Goal: Information Seeking & Learning: Compare options

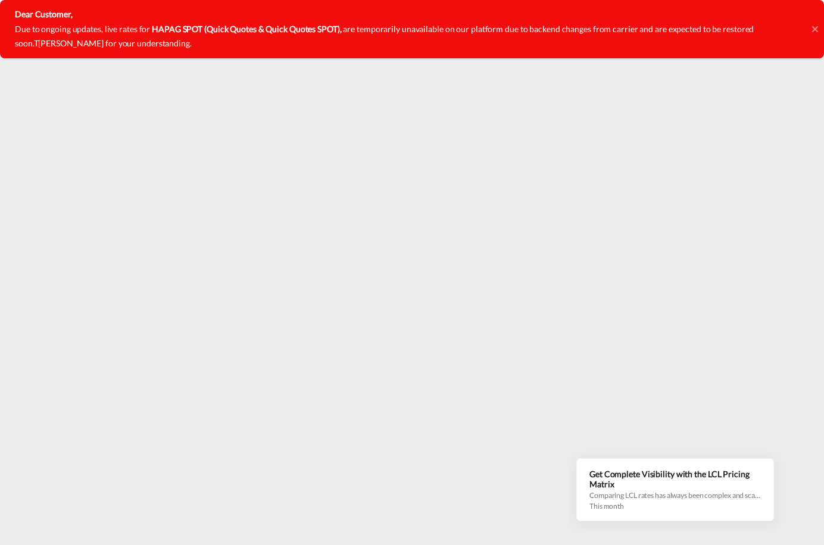
click at [815, 29] on icon at bounding box center [815, 29] width 6 height 6
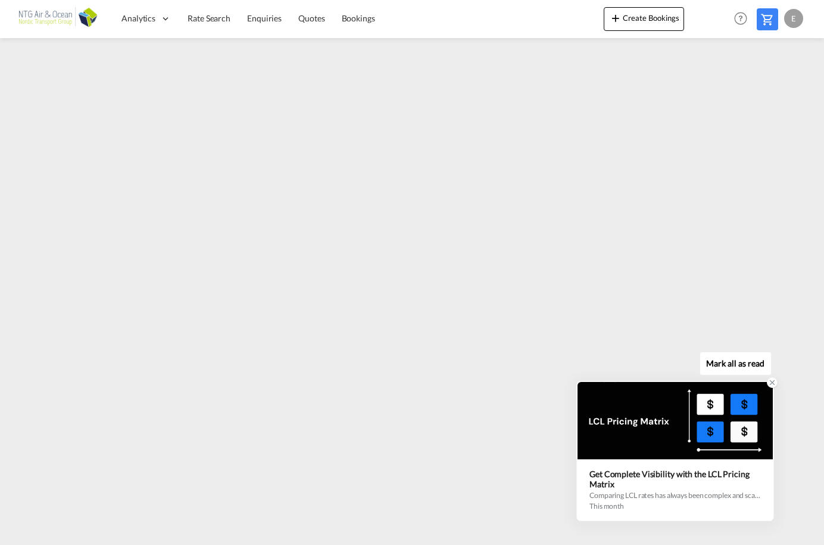
click at [657, 488] on div "Get Complete Visibility with the LCL Pricing Matrix" at bounding box center [674, 479] width 171 height 20
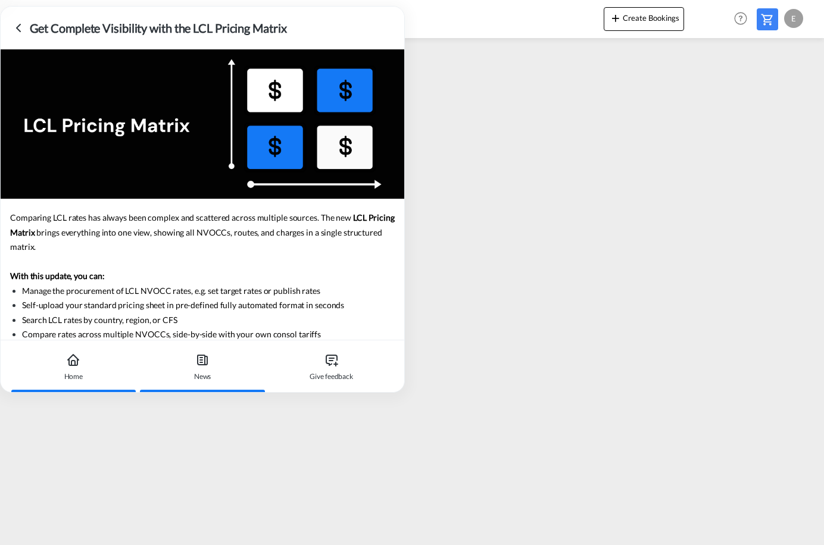
click at [76, 369] on div "Home" at bounding box center [73, 367] width 121 height 52
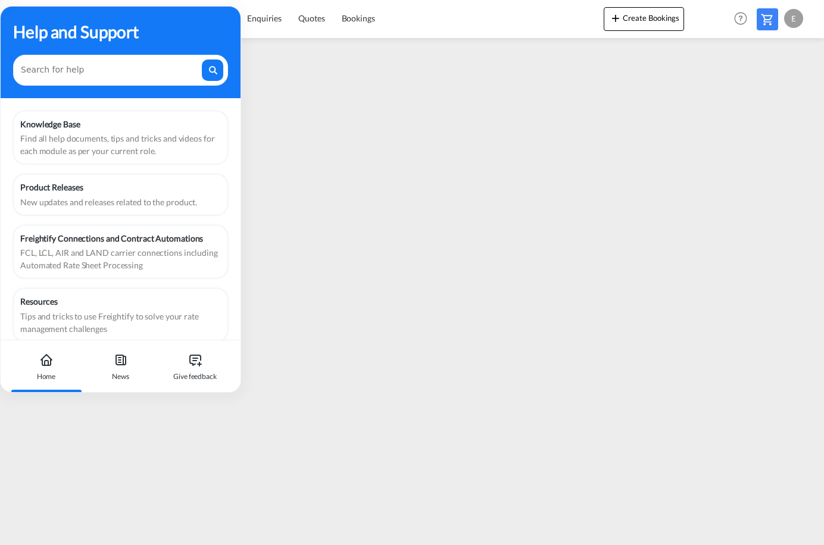
click at [207, 36] on div "Help and Support" at bounding box center [120, 31] width 215 height 25
click at [167, 83] on div at bounding box center [120, 70] width 215 height 31
click at [488, 33] on div "Analytics Dashboard Rate Search Enquiries Quotes Bookings Create Bookings" at bounding box center [412, 18] width 788 height 37
click at [154, 76] on div at bounding box center [120, 70] width 215 height 31
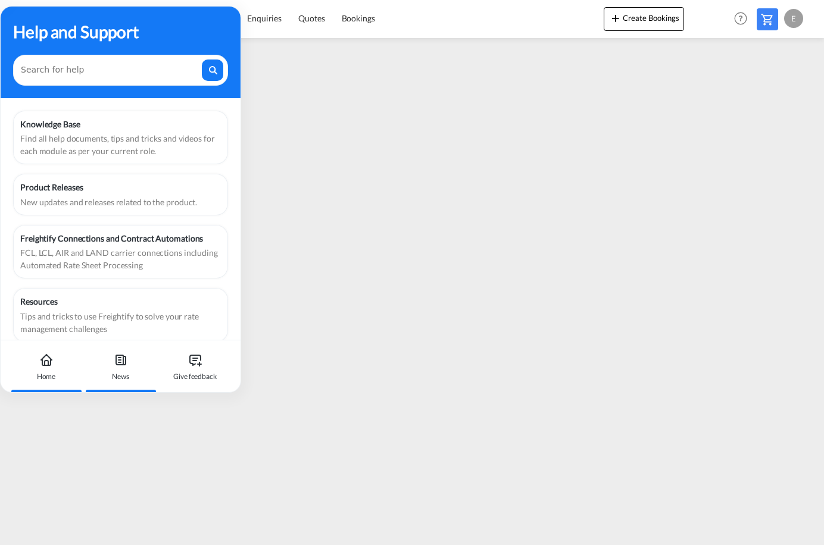
click at [126, 372] on div "News" at bounding box center [120, 377] width 17 height 11
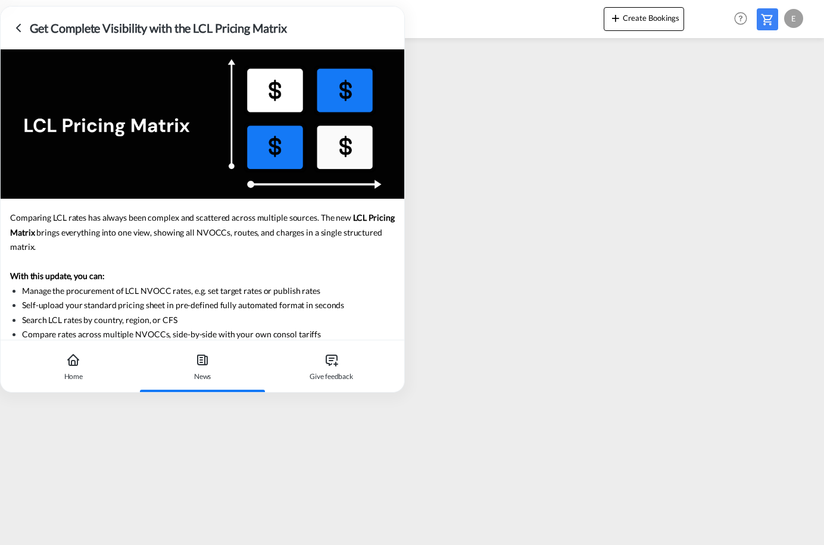
click at [205, 357] on icon at bounding box center [203, 360] width 10 height 10
click at [125, 94] on div at bounding box center [203, 123] width 404 height 149
click at [18, 24] on icon at bounding box center [18, 28] width 14 height 14
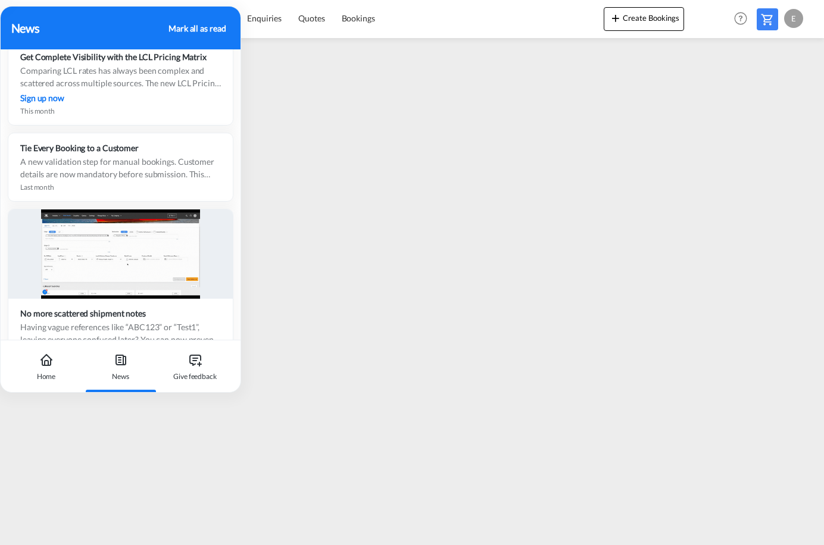
drag, startPoint x: 85, startPoint y: 20, endPoint x: 52, endPoint y: 317, distance: 299.5
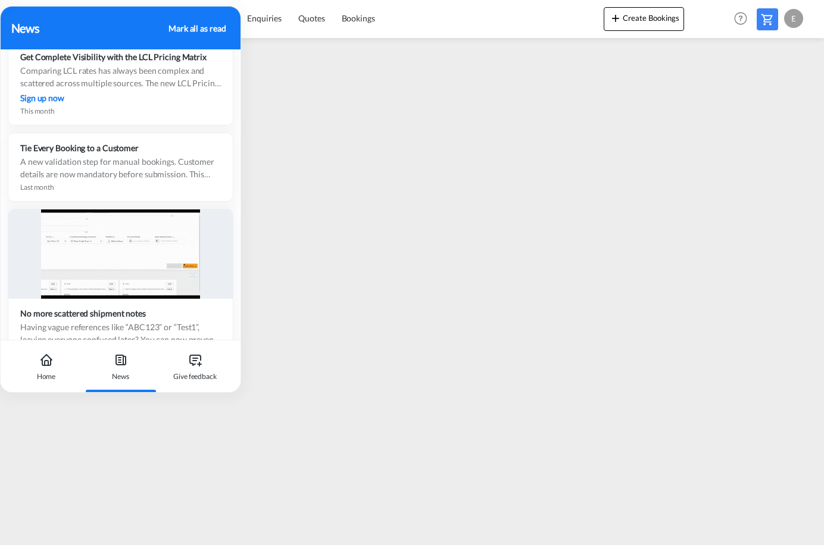
click at [52, 317] on div "News Mark all as read Booking Notifications for Shared Rates Stay instantly upd…" at bounding box center [120, 199] width 241 height 387
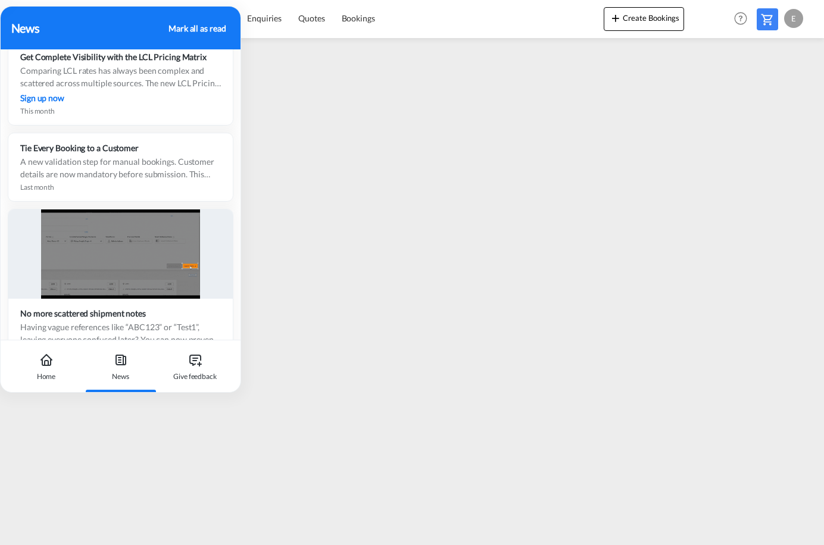
scroll to position [371, 0]
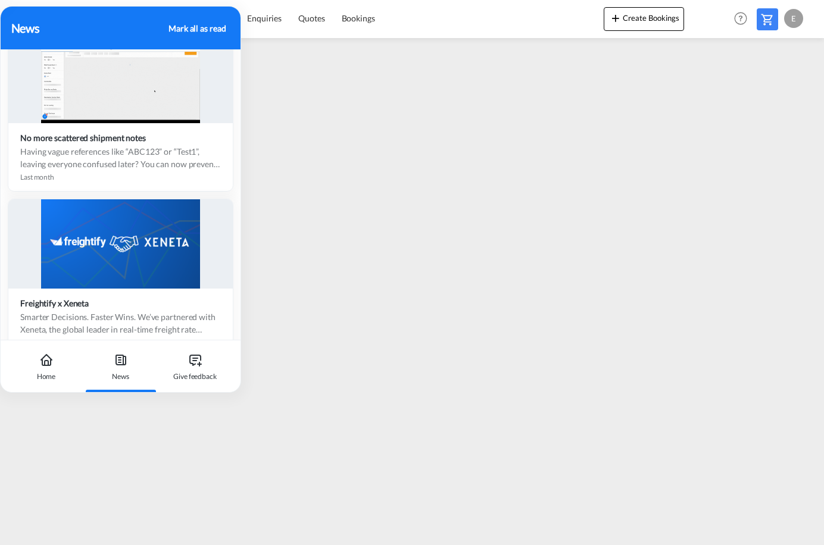
click at [209, 24] on div "Mark all as read" at bounding box center [197, 28] width 57 height 13
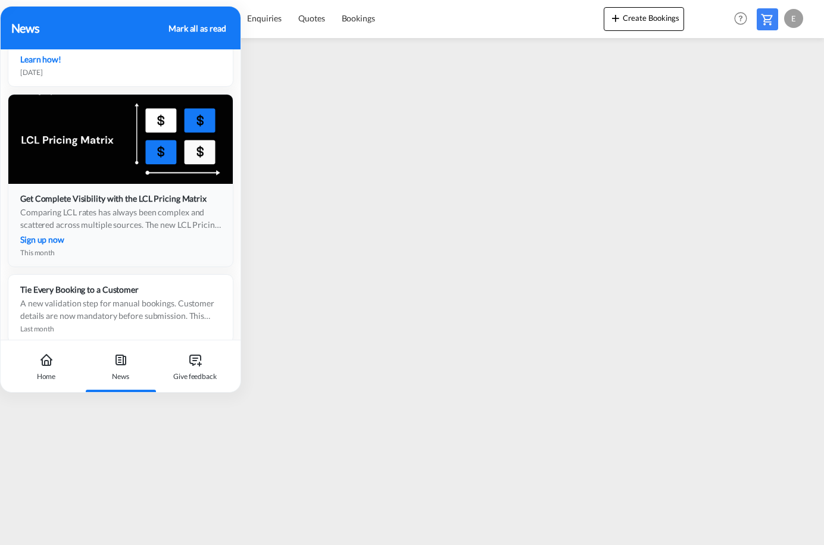
scroll to position [0, 0]
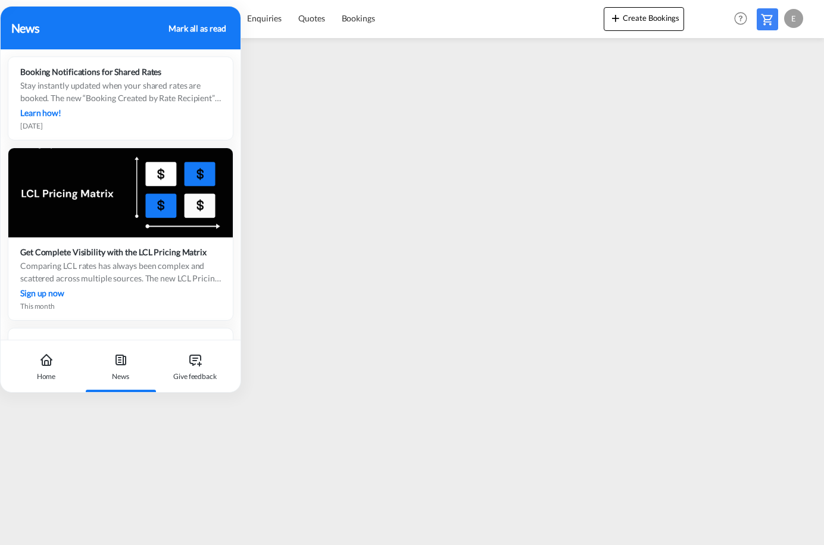
click at [205, 30] on div "Mark all as read" at bounding box center [197, 28] width 57 height 13
click at [205, 29] on div "Mark all as read" at bounding box center [197, 28] width 57 height 13
click at [45, 373] on div "Home" at bounding box center [46, 377] width 19 height 11
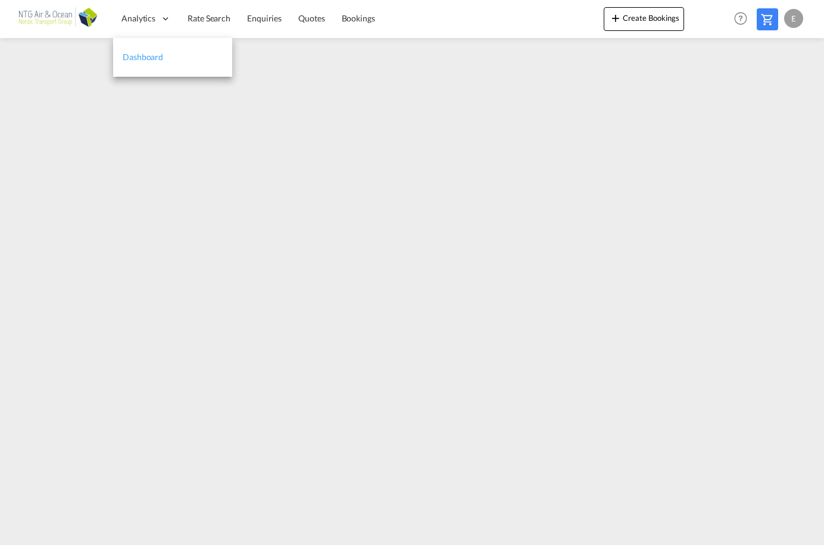
click at [157, 59] on span "Dashboard" at bounding box center [143, 57] width 40 height 10
click at [211, 24] on span "Rate Search" at bounding box center [209, 19] width 43 height 12
